Goal: Task Accomplishment & Management: Use online tool/utility

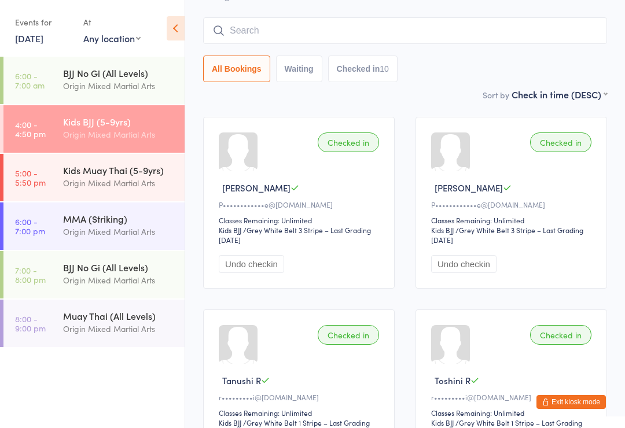
click at [573, 40] on input "search" at bounding box center [405, 30] width 404 height 27
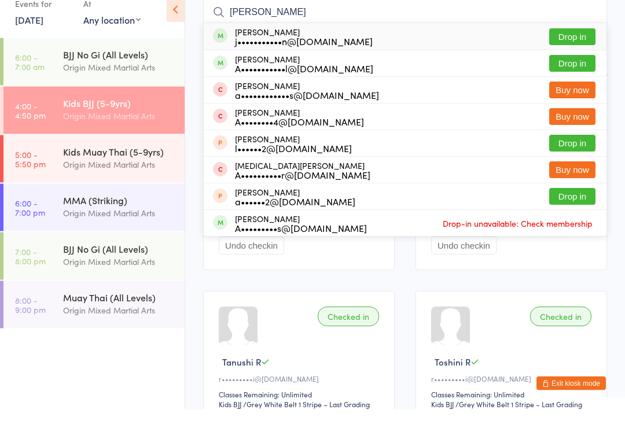
type input "[PERSON_NAME]"
click at [584, 47] on button "Drop in" at bounding box center [572, 55] width 46 height 17
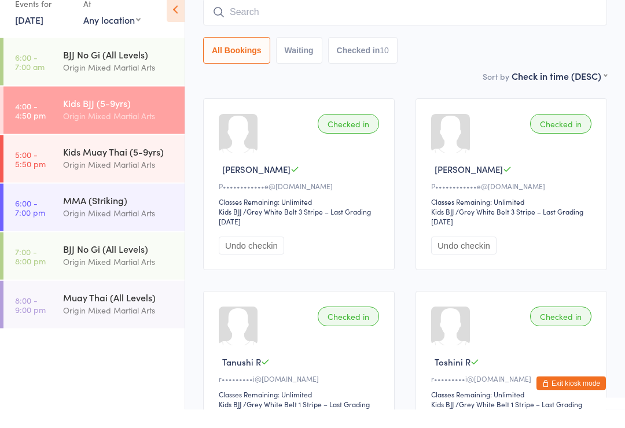
scroll to position [105, 0]
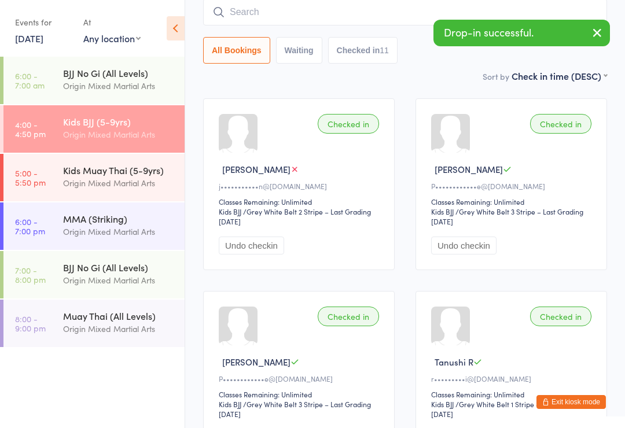
click at [443, 17] on input "search" at bounding box center [405, 12] width 404 height 27
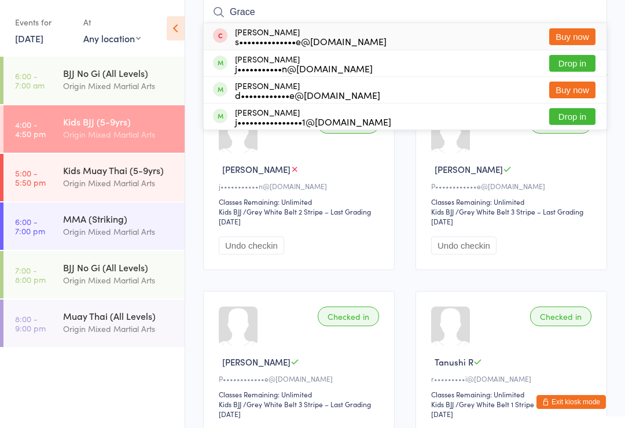
type input "Grace"
click at [370, 68] on div "[PERSON_NAME] j•••••••••••n@[DOMAIN_NAME] Drop in" at bounding box center [405, 63] width 403 height 26
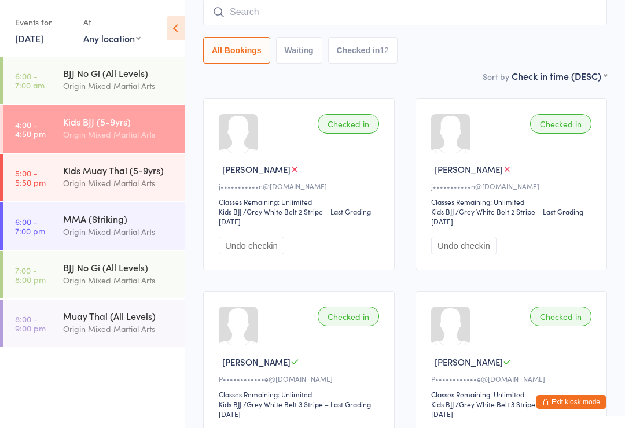
click at [72, 171] on div "Kids Muay Thai (5-9yrs)" at bounding box center [119, 170] width 112 height 13
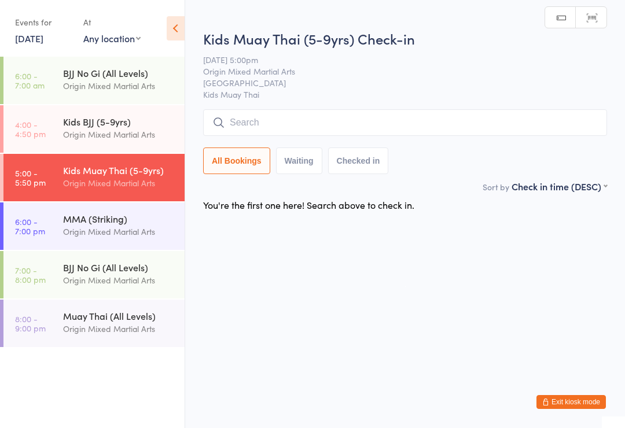
click at [55, 96] on link "6:00 - 7:00 am BJJ No Gi (All Levels) Origin Mixed Martial Arts" at bounding box center [93, 80] width 181 height 47
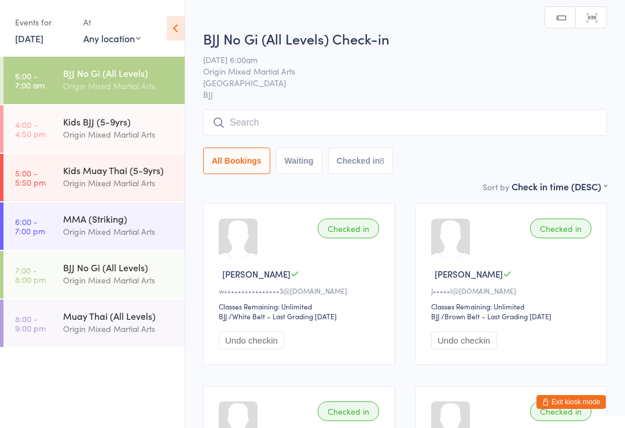
click at [76, 167] on div "Kids Muay Thai (5-9yrs)" at bounding box center [119, 170] width 112 height 13
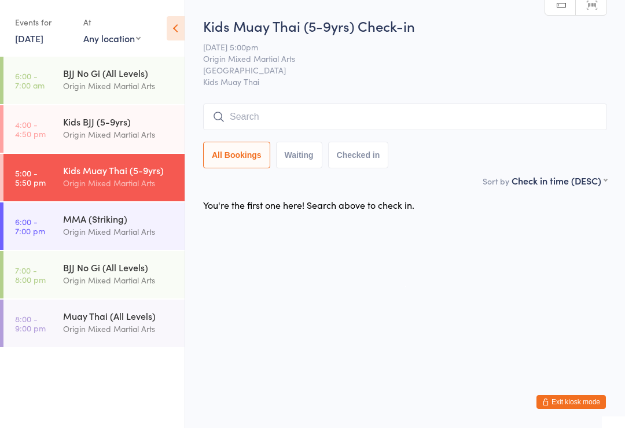
click at [524, 111] on input "search" at bounding box center [405, 117] width 404 height 27
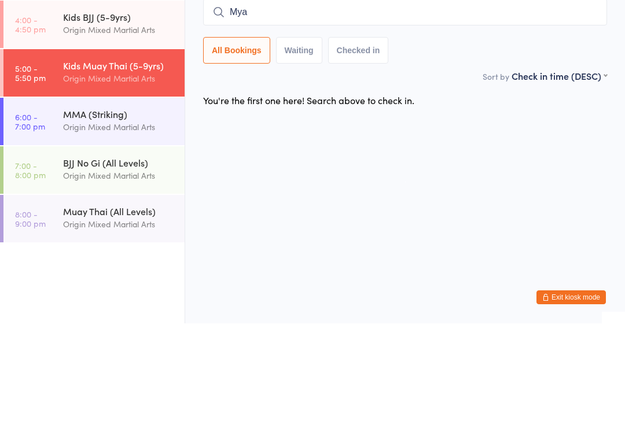
type input "Mya"
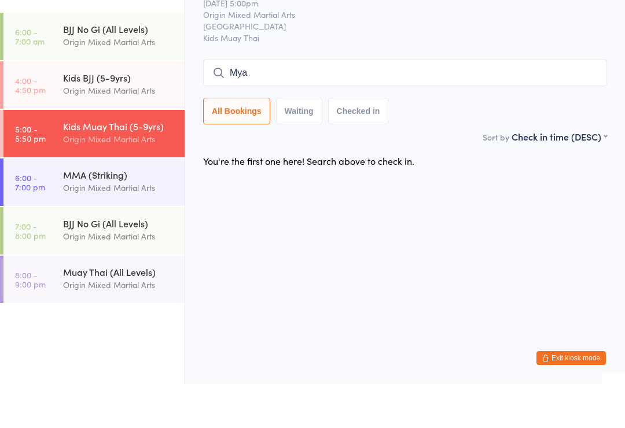
click at [410, 104] on input "Mya" at bounding box center [405, 117] width 404 height 27
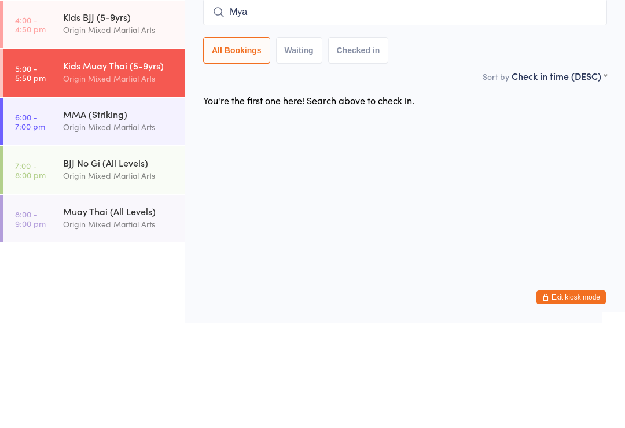
click at [474, 128] on html "You have now entered Kiosk Mode. Members will be able to check themselves in us…" at bounding box center [312, 214] width 625 height 428
